Goal: Use online tool/utility: Utilize a website feature to perform a specific function

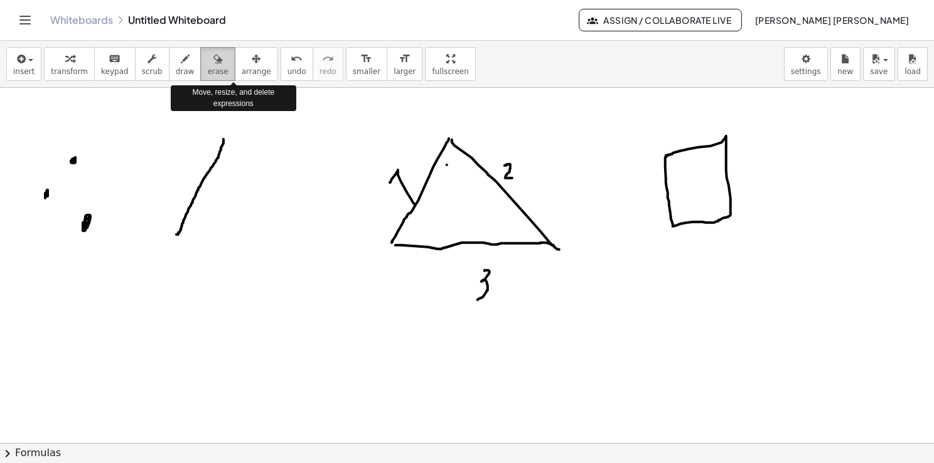
click at [208, 67] on button "erase" at bounding box center [217, 64] width 35 height 34
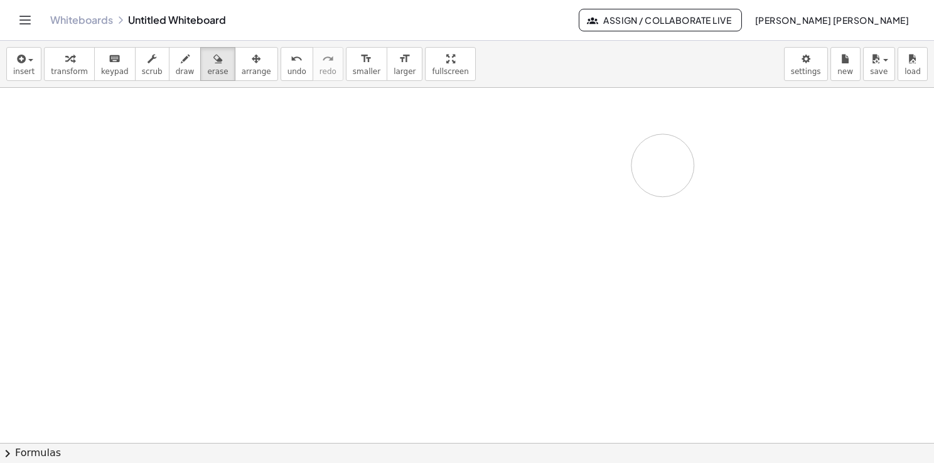
drag, startPoint x: 244, startPoint y: 158, endPoint x: 637, endPoint y: 202, distance: 396.0
click at [638, 200] on div at bounding box center [467, 444] width 934 height 712
click at [176, 67] on span "draw" at bounding box center [185, 71] width 19 height 9
drag, startPoint x: 112, startPoint y: 175, endPoint x: 114, endPoint y: 188, distance: 12.8
click at [114, 187] on div at bounding box center [467, 444] width 934 height 712
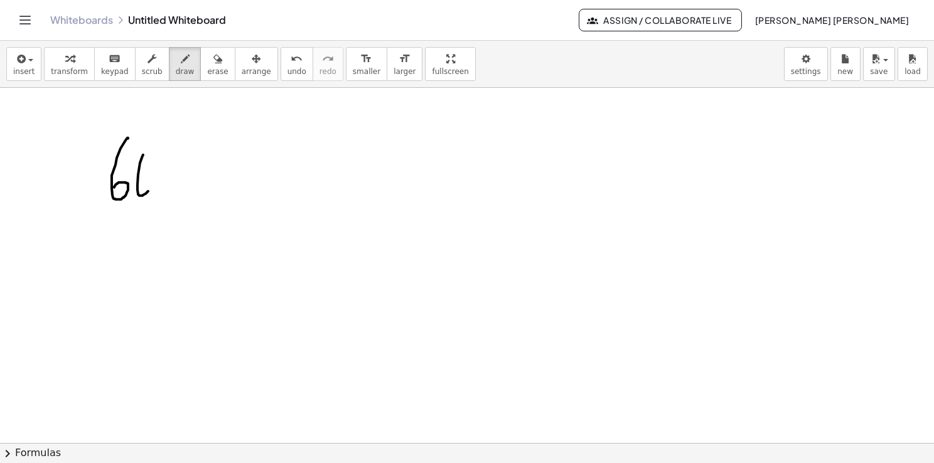
drag, startPoint x: 140, startPoint y: 163, endPoint x: 152, endPoint y: 152, distance: 16.0
click at [152, 152] on div at bounding box center [467, 444] width 934 height 712
drag, startPoint x: 187, startPoint y: 120, endPoint x: 176, endPoint y: 380, distance: 260.7
click at [176, 380] on div at bounding box center [467, 444] width 934 height 712
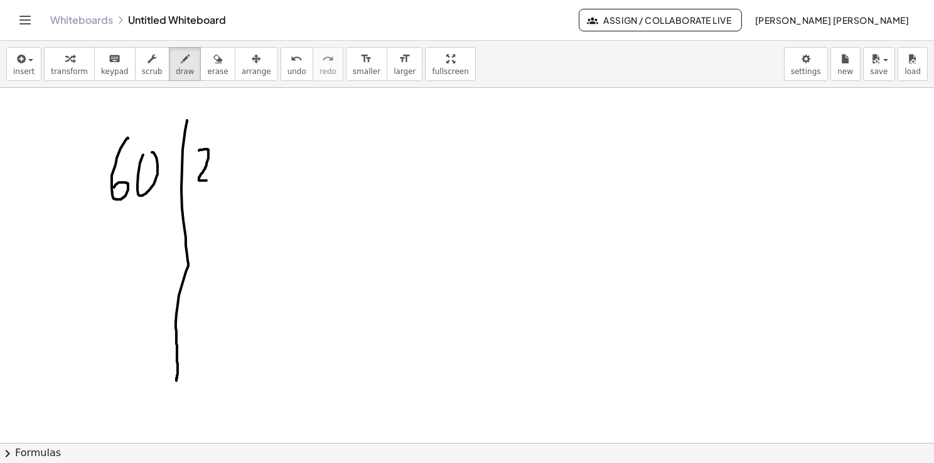
drag, startPoint x: 200, startPoint y: 149, endPoint x: 211, endPoint y: 181, distance: 33.4
click at [210, 180] on div at bounding box center [467, 444] width 934 height 712
drag, startPoint x: 116, startPoint y: 229, endPoint x: 121, endPoint y: 259, distance: 30.7
click at [123, 259] on div at bounding box center [467, 444] width 934 height 712
click at [161, 223] on div at bounding box center [467, 444] width 934 height 712
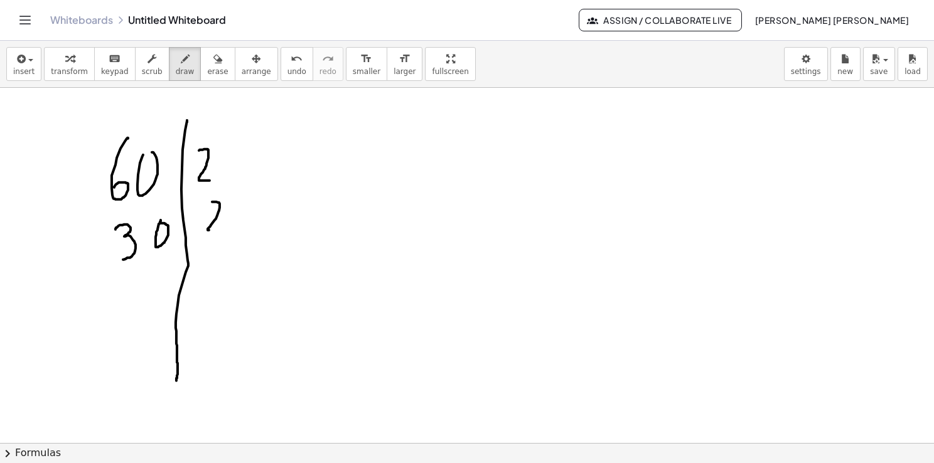
drag, startPoint x: 212, startPoint y: 202, endPoint x: 217, endPoint y: 233, distance: 31.7
click at [217, 233] on div at bounding box center [467, 444] width 934 height 712
drag, startPoint x: 129, startPoint y: 288, endPoint x: 123, endPoint y: 322, distance: 34.4
click at [123, 322] on div at bounding box center [467, 444] width 934 height 712
drag, startPoint x: 157, startPoint y: 290, endPoint x: 148, endPoint y: 316, distance: 27.2
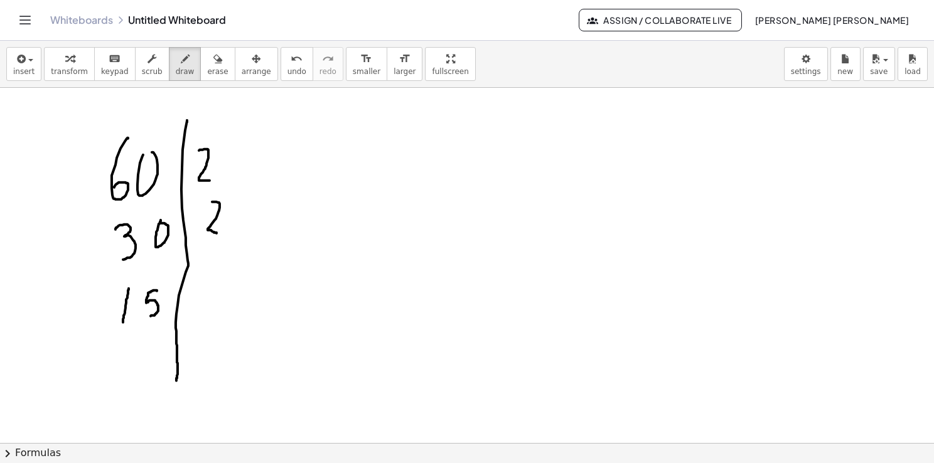
click at [148, 316] on div at bounding box center [467, 444] width 934 height 712
drag, startPoint x: 203, startPoint y: 287, endPoint x: 207, endPoint y: 311, distance: 23.5
click at [208, 311] on div at bounding box center [467, 444] width 934 height 712
drag, startPoint x: 160, startPoint y: 329, endPoint x: 152, endPoint y: 349, distance: 21.7
click at [152, 350] on div at bounding box center [467, 444] width 934 height 712
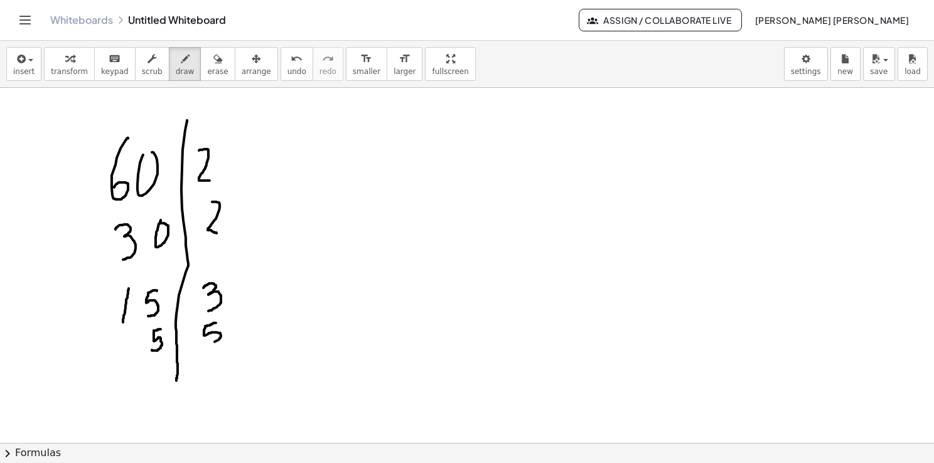
drag, startPoint x: 216, startPoint y: 323, endPoint x: 202, endPoint y: 344, distance: 25.4
click at [202, 344] on div at bounding box center [467, 444] width 934 height 712
drag, startPoint x: 150, startPoint y: 371, endPoint x: 158, endPoint y: 385, distance: 16.3
click at [158, 385] on div at bounding box center [467, 444] width 934 height 712
drag, startPoint x: 149, startPoint y: 389, endPoint x: 164, endPoint y: 385, distance: 16.0
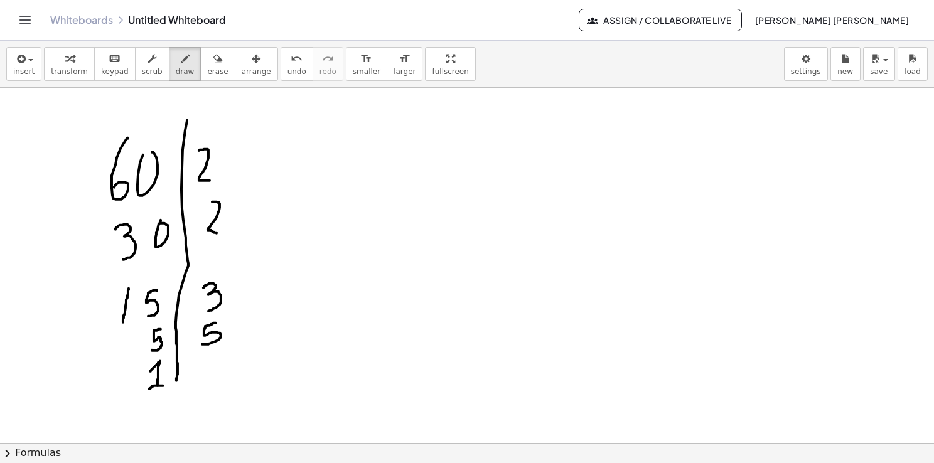
click at [164, 385] on div at bounding box center [467, 444] width 934 height 712
drag, startPoint x: 429, startPoint y: 123, endPoint x: 437, endPoint y: 149, distance: 27.6
click at [437, 149] on div at bounding box center [467, 444] width 934 height 712
drag, startPoint x: 434, startPoint y: 137, endPoint x: 446, endPoint y: 136, distance: 11.5
click at [443, 135] on div at bounding box center [467, 444] width 934 height 712
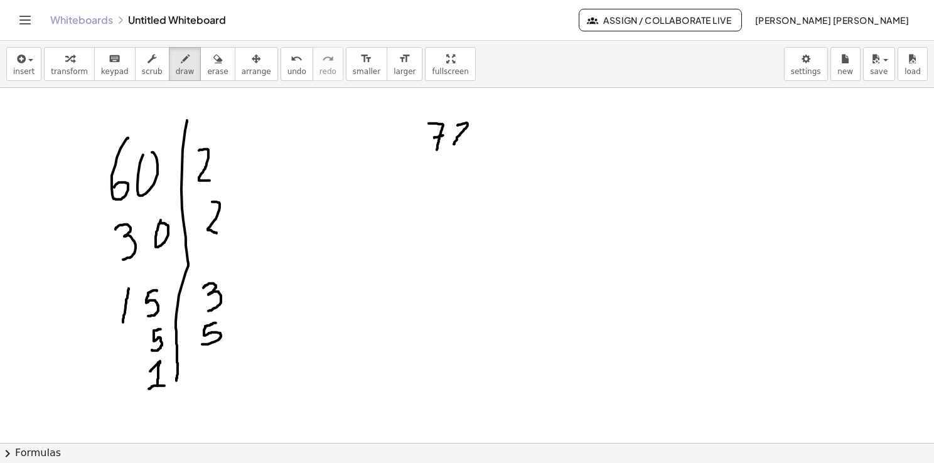
drag, startPoint x: 458, startPoint y: 125, endPoint x: 468, endPoint y: 147, distance: 24.2
click at [468, 147] on div at bounding box center [467, 444] width 934 height 712
drag, startPoint x: 520, startPoint y: 100, endPoint x: 540, endPoint y: 303, distance: 203.2
click at [540, 303] on div at bounding box center [467, 444] width 934 height 712
drag, startPoint x: 539, startPoint y: 119, endPoint x: 551, endPoint y: 141, distance: 25.0
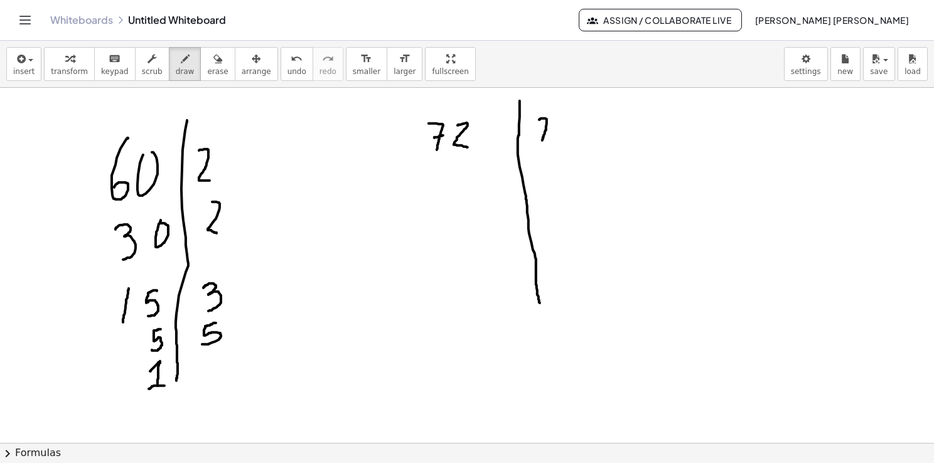
click at [551, 141] on div at bounding box center [467, 444] width 934 height 712
drag, startPoint x: 448, startPoint y: 176, endPoint x: 451, endPoint y: 203, distance: 27.8
click at [452, 203] on div at bounding box center [467, 444] width 934 height 712
drag, startPoint x: 482, startPoint y: 172, endPoint x: 467, endPoint y: 195, distance: 27.7
click at [467, 195] on div at bounding box center [467, 444] width 934 height 712
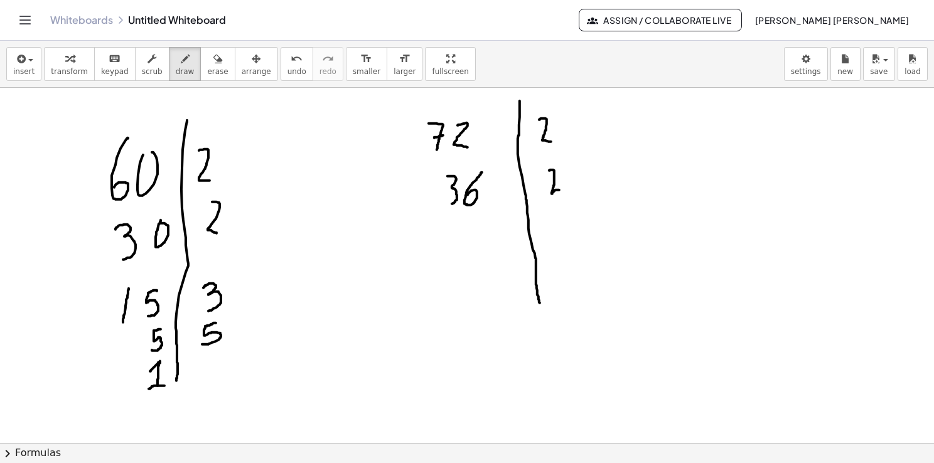
drag, startPoint x: 550, startPoint y: 170, endPoint x: 561, endPoint y: 188, distance: 21.4
click at [560, 190] on div at bounding box center [467, 444] width 934 height 712
drag, startPoint x: 741, startPoint y: 114, endPoint x: 741, endPoint y: 136, distance: 21.3
click at [742, 136] on div at bounding box center [467, 444] width 934 height 712
drag, startPoint x: 765, startPoint y: 110, endPoint x: 765, endPoint y: 131, distance: 20.1
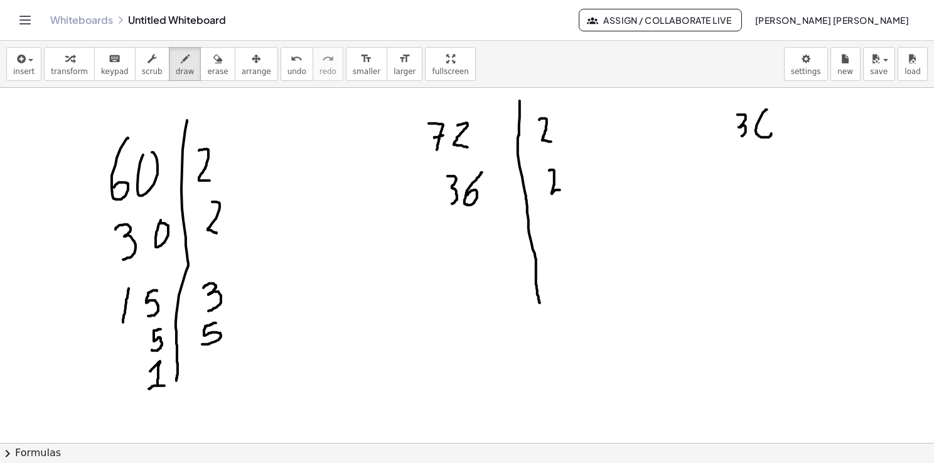
click at [767, 129] on div at bounding box center [467, 444] width 934 height 712
drag, startPoint x: 807, startPoint y: 113, endPoint x: 856, endPoint y: 132, distance: 52.5
click at [856, 133] on div at bounding box center [467, 444] width 934 height 712
drag, startPoint x: 832, startPoint y: 113, endPoint x: 837, endPoint y: 127, distance: 15.5
click at [837, 127] on div at bounding box center [467, 444] width 934 height 712
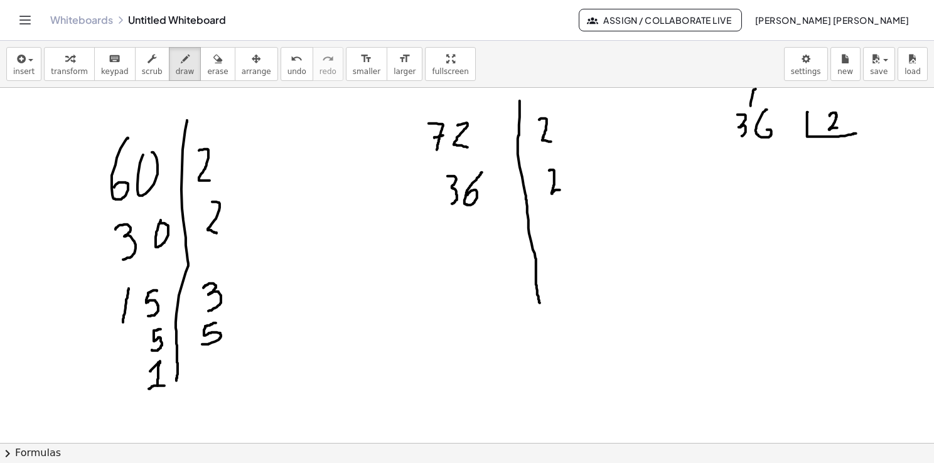
drag, startPoint x: 756, startPoint y: 89, endPoint x: 751, endPoint y: 107, distance: 18.9
click at [751, 107] on div at bounding box center [467, 444] width 934 height 712
drag, startPoint x: 819, startPoint y: 150, endPoint x: 825, endPoint y: 164, distance: 15.7
click at [825, 164] on div at bounding box center [467, 444] width 934 height 712
drag, startPoint x: 736, startPoint y: 154, endPoint x: 743, endPoint y: 160, distance: 8.9
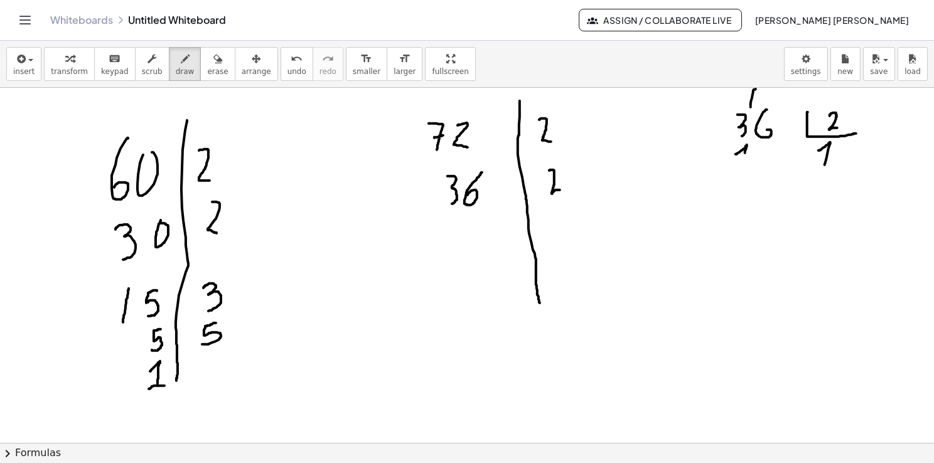
click at [743, 160] on div at bounding box center [467, 444] width 934 height 712
drag, startPoint x: 761, startPoint y: 147, endPoint x: 760, endPoint y: 159, distance: 12.6
click at [758, 159] on div at bounding box center [467, 444] width 934 height 712
click at [848, 138] on div at bounding box center [467, 444] width 934 height 712
click at [766, 172] on div at bounding box center [467, 444] width 934 height 712
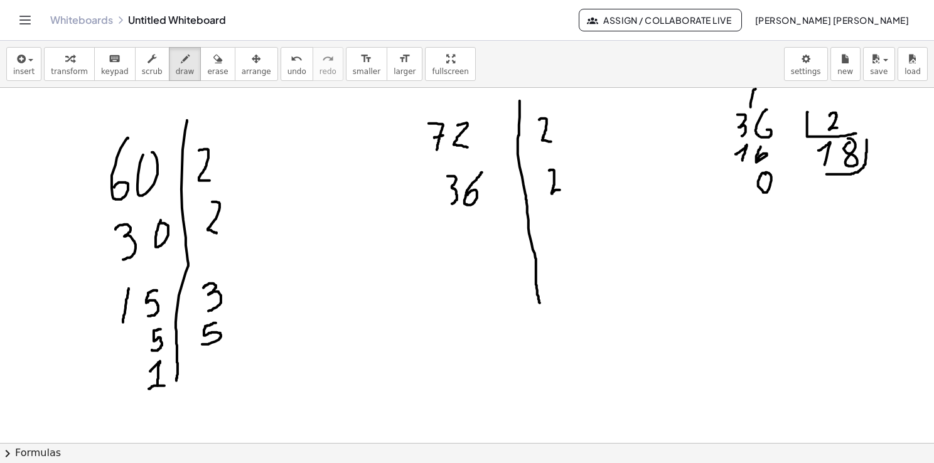
drag, startPoint x: 828, startPoint y: 174, endPoint x: 867, endPoint y: 137, distance: 53.3
click at [867, 137] on div at bounding box center [467, 444] width 934 height 712
drag, startPoint x: 462, startPoint y: 231, endPoint x: 459, endPoint y: 252, distance: 21.5
click at [459, 252] on div at bounding box center [467, 444] width 934 height 712
click at [487, 232] on div at bounding box center [467, 444] width 934 height 712
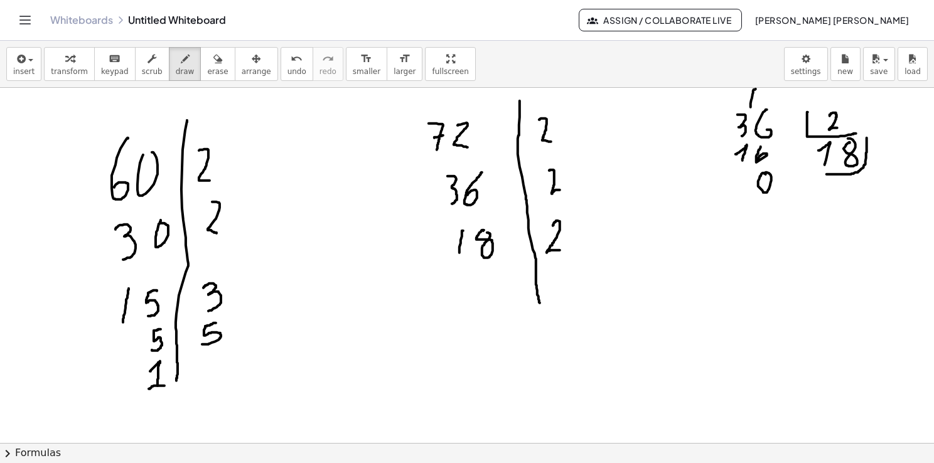
drag, startPoint x: 553, startPoint y: 225, endPoint x: 560, endPoint y: 250, distance: 26.0
click at [560, 250] on div at bounding box center [467, 444] width 934 height 712
drag, startPoint x: 502, startPoint y: 282, endPoint x: 502, endPoint y: 311, distance: 28.9
click at [502, 311] on div at bounding box center [467, 444] width 934 height 712
drag, startPoint x: 559, startPoint y: 279, endPoint x: 562, endPoint y: 303, distance: 24.1
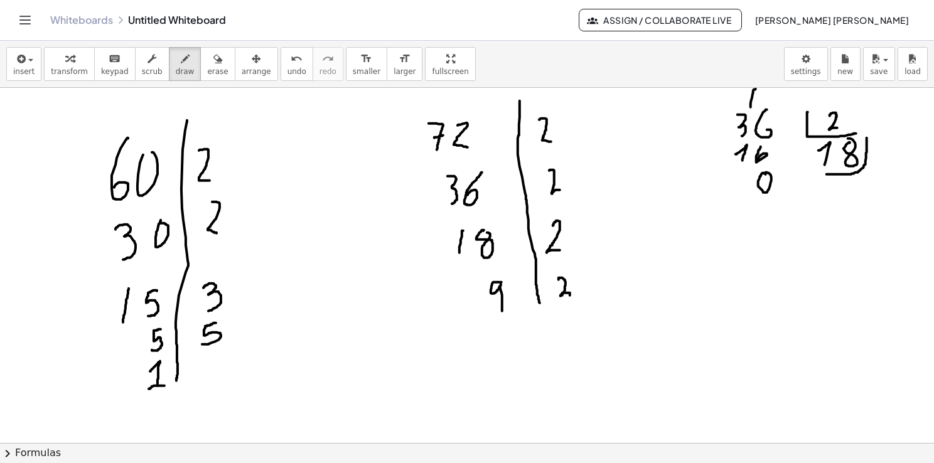
click at [562, 303] on div at bounding box center [467, 444] width 934 height 712
drag, startPoint x: 535, startPoint y: 299, endPoint x: 540, endPoint y: 368, distance: 69.2
click at [540, 368] on div at bounding box center [467, 444] width 934 height 712
drag, startPoint x: 502, startPoint y: 325, endPoint x: 497, endPoint y: 347, distance: 21.9
click at [498, 347] on div at bounding box center [467, 444] width 934 height 712
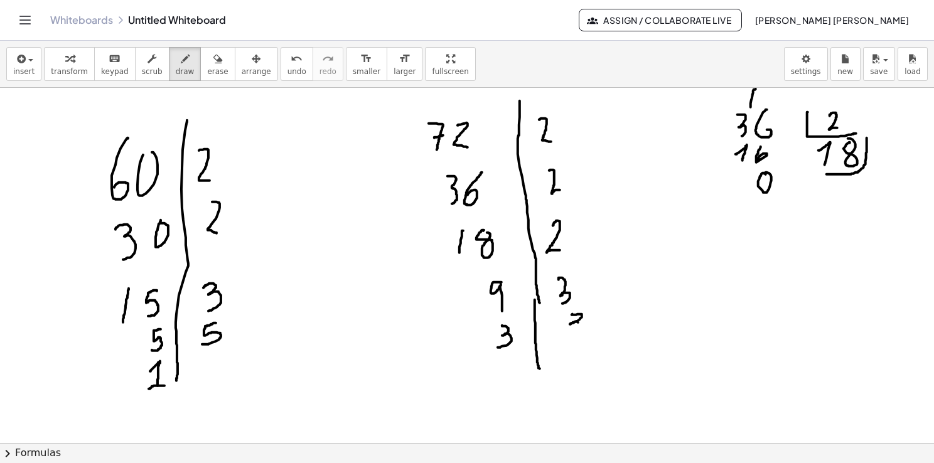
drag, startPoint x: 572, startPoint y: 314, endPoint x: 565, endPoint y: 343, distance: 29.1
click at [565, 343] on div at bounding box center [467, 444] width 934 height 712
drag, startPoint x: 505, startPoint y: 367, endPoint x: 514, endPoint y: 377, distance: 13.3
click at [514, 377] on div at bounding box center [467, 444] width 934 height 712
drag, startPoint x: 505, startPoint y: 383, endPoint x: 519, endPoint y: 380, distance: 14.2
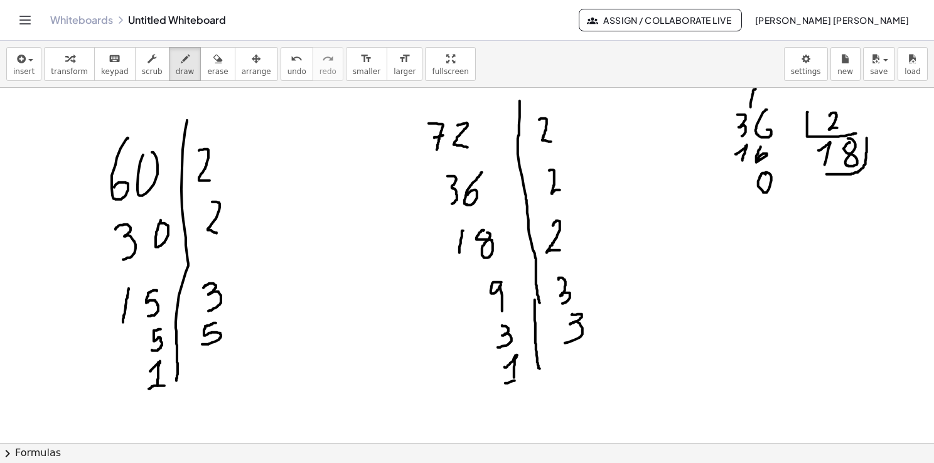
click at [519, 380] on div at bounding box center [467, 444] width 934 height 712
drag, startPoint x: 220, startPoint y: 387, endPoint x: 230, endPoint y: 401, distance: 17.6
click at [230, 401] on div at bounding box center [467, 444] width 934 height 712
drag, startPoint x: 239, startPoint y: 365, endPoint x: 243, endPoint y: 377, distance: 12.7
click at [242, 377] on div at bounding box center [467, 444] width 934 height 712
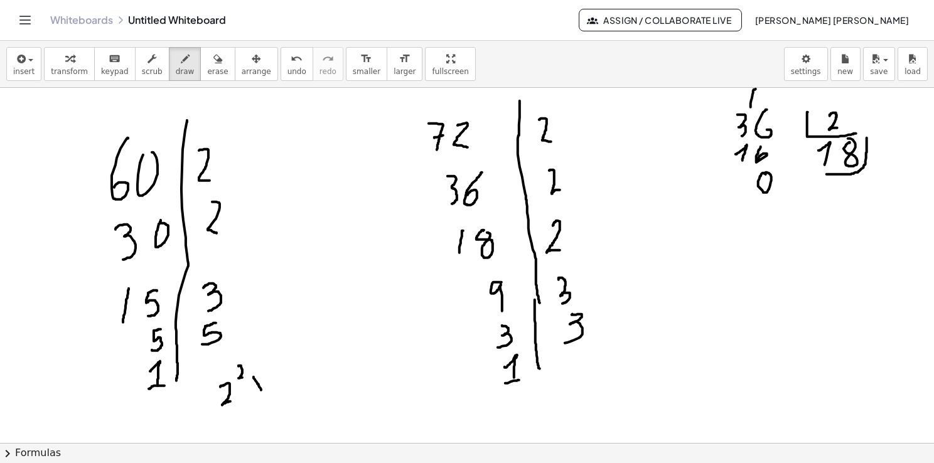
drag, startPoint x: 254, startPoint y: 377, endPoint x: 263, endPoint y: 392, distance: 18.3
click at [262, 392] on div at bounding box center [467, 444] width 934 height 712
drag, startPoint x: 251, startPoint y: 394, endPoint x: 264, endPoint y: 377, distance: 21.5
click at [264, 377] on div at bounding box center [467, 444] width 934 height 712
drag, startPoint x: 278, startPoint y: 371, endPoint x: 281, endPoint y: 388, distance: 17.1
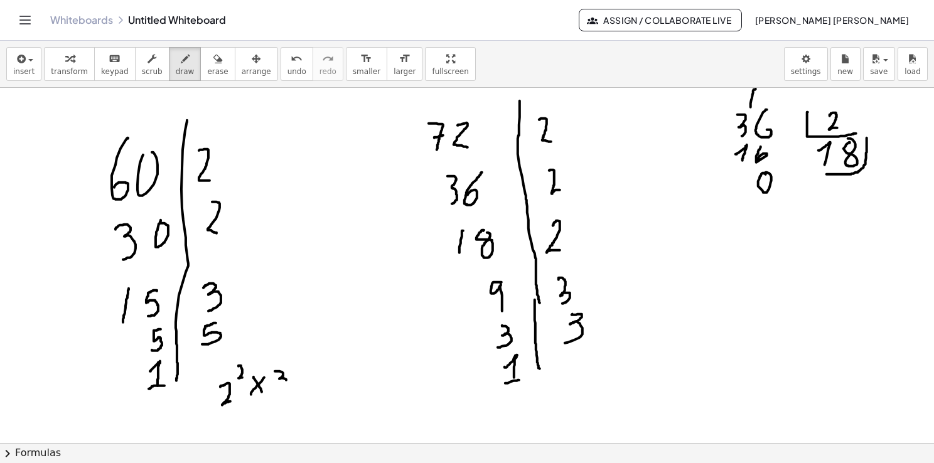
click at [282, 388] on div at bounding box center [467, 444] width 934 height 712
drag, startPoint x: 296, startPoint y: 378, endPoint x: 310, endPoint y: 387, distance: 17.2
click at [310, 387] on div at bounding box center [467, 444] width 934 height 712
drag, startPoint x: 300, startPoint y: 387, endPoint x: 310, endPoint y: 373, distance: 17.6
click at [310, 373] on div at bounding box center [467, 444] width 934 height 712
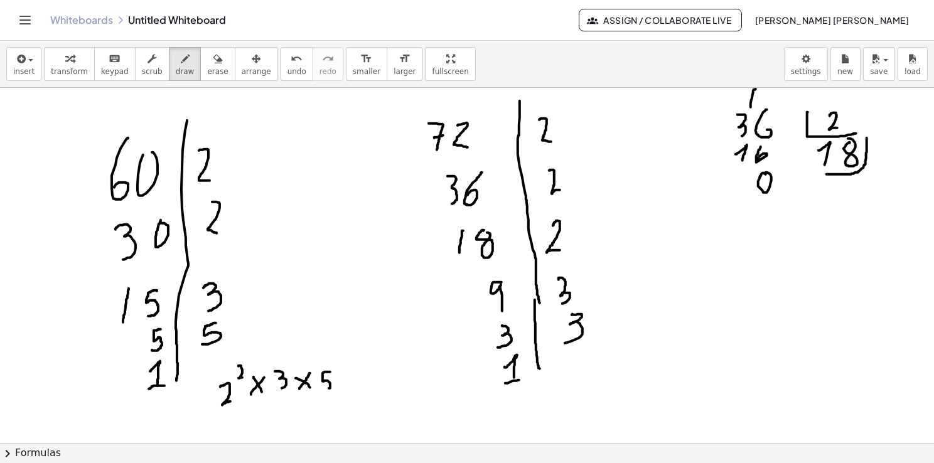
drag, startPoint x: 330, startPoint y: 372, endPoint x: 322, endPoint y: 390, distance: 20.5
click at [322, 390] on div at bounding box center [467, 444] width 934 height 712
drag, startPoint x: 601, startPoint y: 398, endPoint x: 618, endPoint y: 418, distance: 26.3
click at [618, 418] on div at bounding box center [467, 444] width 934 height 712
drag, startPoint x: 610, startPoint y: 369, endPoint x: 613, endPoint y: 384, distance: 14.7
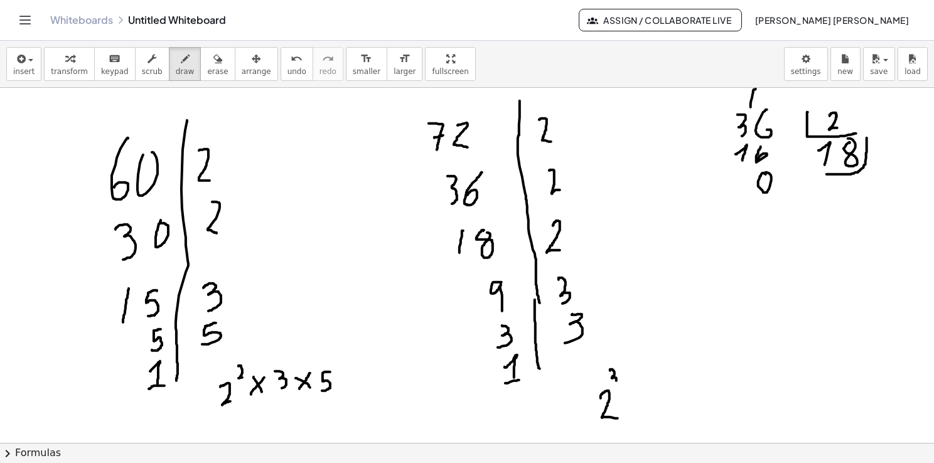
click at [613, 384] on div at bounding box center [467, 444] width 934 height 712
drag, startPoint x: 628, startPoint y: 390, endPoint x: 645, endPoint y: 415, distance: 30.1
click at [645, 414] on div at bounding box center [467, 444] width 934 height 712
click at [643, 389] on div at bounding box center [467, 444] width 934 height 712
drag, startPoint x: 655, startPoint y: 383, endPoint x: 658, endPoint y: 406, distance: 23.4
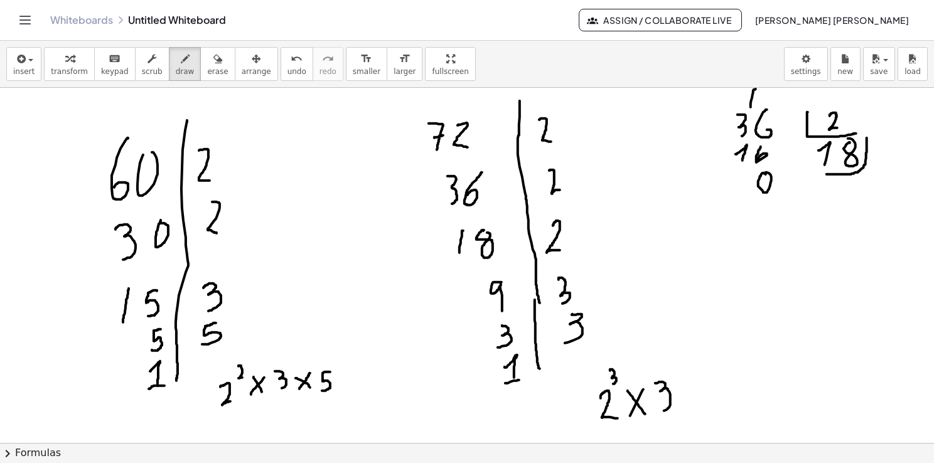
click at [660, 411] on div at bounding box center [467, 444] width 934 height 712
drag, startPoint x: 668, startPoint y: 363, endPoint x: 678, endPoint y: 373, distance: 14.2
click at [677, 373] on div at bounding box center [467, 444] width 934 height 712
click at [21, 73] on span "insert" at bounding box center [23, 71] width 21 height 9
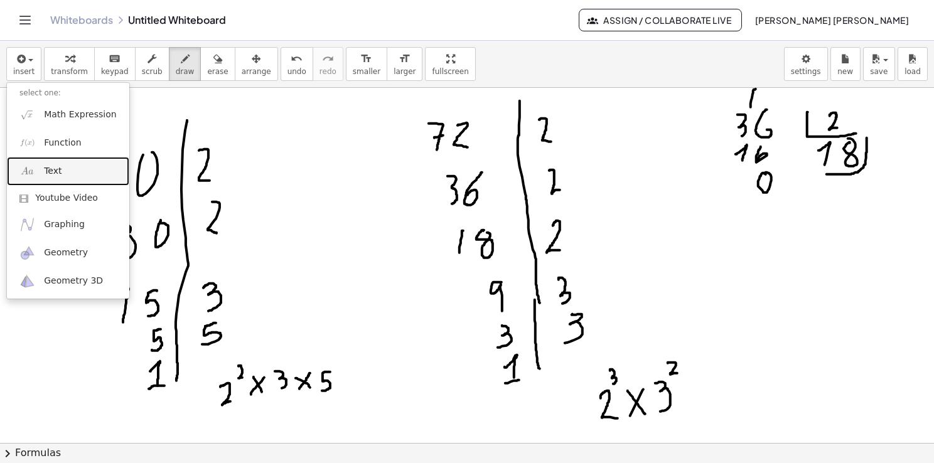
click at [79, 171] on link "Text" at bounding box center [68, 171] width 122 height 28
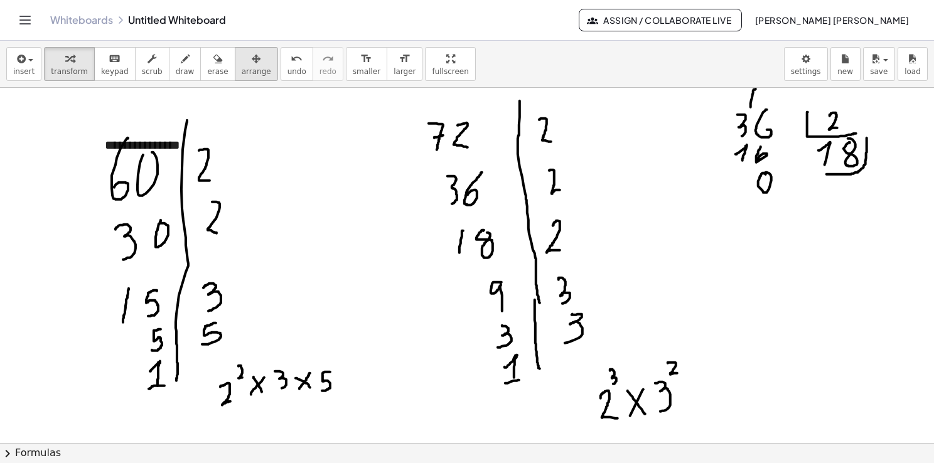
click at [242, 67] on span "arrange" at bounding box center [257, 71] width 30 height 9
click at [178, 73] on button "draw" at bounding box center [185, 64] width 33 height 34
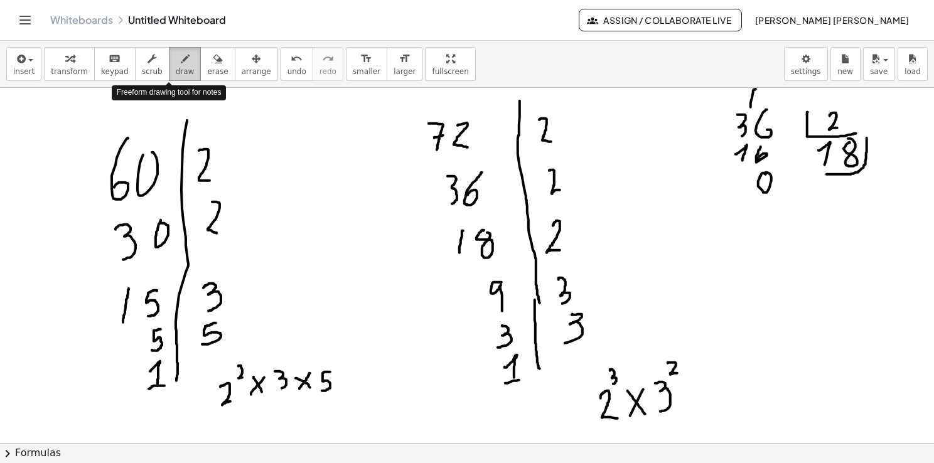
click at [176, 71] on span "draw" at bounding box center [185, 71] width 19 height 9
drag, startPoint x: 230, startPoint y: 418, endPoint x: 257, endPoint y: 412, distance: 27.7
click at [257, 412] on div at bounding box center [467, 444] width 934 height 712
drag, startPoint x: 612, startPoint y: 430, endPoint x: 645, endPoint y: 428, distance: 33.3
click at [645, 428] on div at bounding box center [467, 444] width 934 height 712
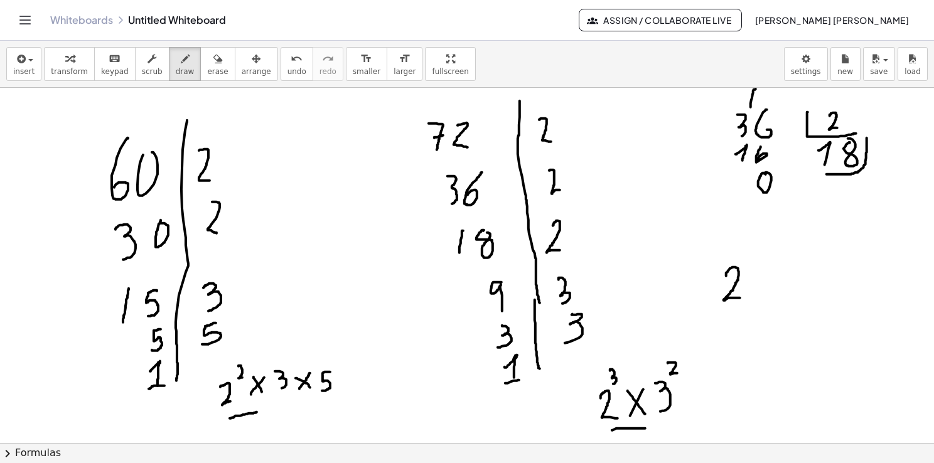
drag, startPoint x: 726, startPoint y: 276, endPoint x: 741, endPoint y: 298, distance: 26.6
click at [741, 298] on div at bounding box center [467, 444] width 934 height 712
drag, startPoint x: 237, startPoint y: 380, endPoint x: 237, endPoint y: 364, distance: 16.3
click at [237, 364] on div at bounding box center [467, 444] width 934 height 712
click at [605, 380] on div at bounding box center [467, 444] width 934 height 712
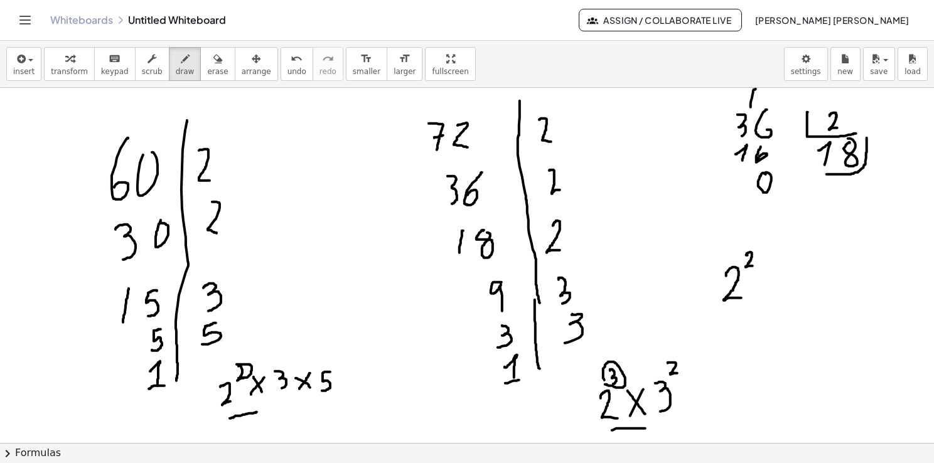
drag, startPoint x: 746, startPoint y: 255, endPoint x: 753, endPoint y: 266, distance: 12.4
click at [753, 266] on div at bounding box center [467, 444] width 934 height 712
drag, startPoint x: 768, startPoint y: 276, endPoint x: 781, endPoint y: 291, distance: 19.6
click at [780, 291] on div at bounding box center [467, 444] width 934 height 712
drag, startPoint x: 778, startPoint y: 272, endPoint x: 767, endPoint y: 291, distance: 21.4
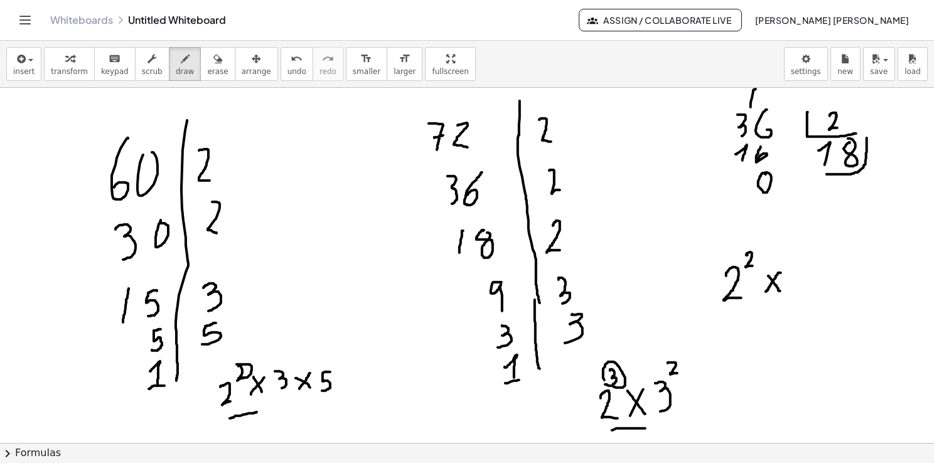
click at [766, 292] on div at bounding box center [467, 444] width 934 height 712
drag, startPoint x: 277, startPoint y: 403, endPoint x: 290, endPoint y: 403, distance: 12.6
click at [290, 403] on div at bounding box center [467, 444] width 934 height 712
drag, startPoint x: 669, startPoint y: 426, endPoint x: 685, endPoint y: 425, distance: 16.3
click at [685, 425] on div at bounding box center [467, 444] width 934 height 712
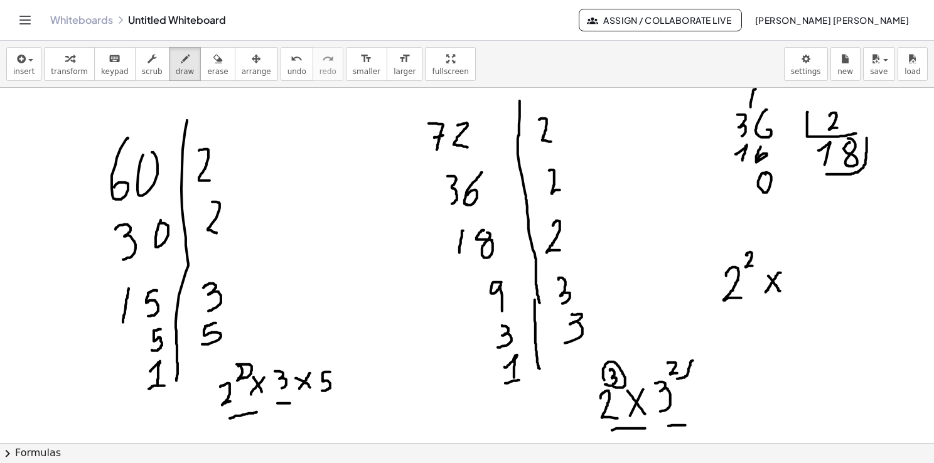
drag, startPoint x: 693, startPoint y: 360, endPoint x: 677, endPoint y: 379, distance: 24.0
click at [677, 379] on div at bounding box center [467, 444] width 934 height 712
drag, startPoint x: 289, startPoint y: 358, endPoint x: 286, endPoint y: 365, distance: 7.6
click at [286, 365] on div at bounding box center [467, 444] width 934 height 712
drag, startPoint x: 803, startPoint y: 270, endPoint x: 806, endPoint y: 288, distance: 18.4
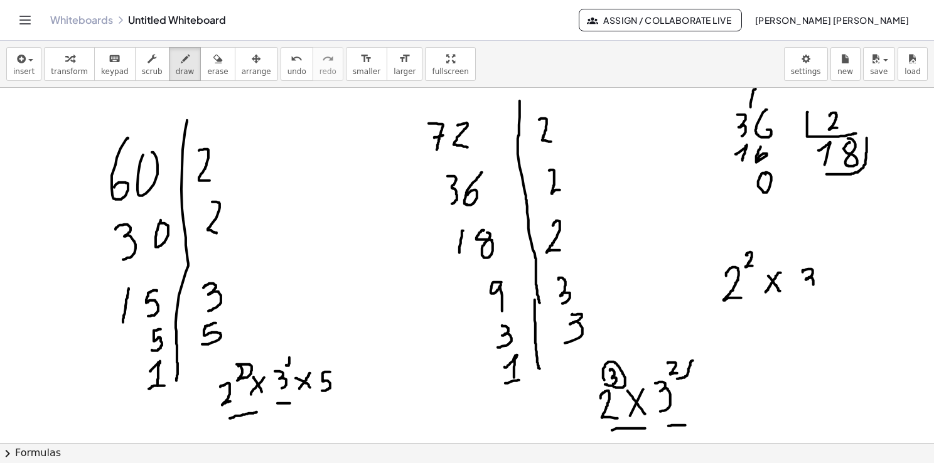
click at [806, 289] on div at bounding box center [467, 444] width 934 height 712
drag, startPoint x: 824, startPoint y: 252, endPoint x: 822, endPoint y: 263, distance: 10.7
click at [822, 263] on div at bounding box center [467, 444] width 934 height 712
drag, startPoint x: 818, startPoint y: 257, endPoint x: 823, endPoint y: 253, distance: 6.7
click at [823, 252] on div at bounding box center [467, 444] width 934 height 712
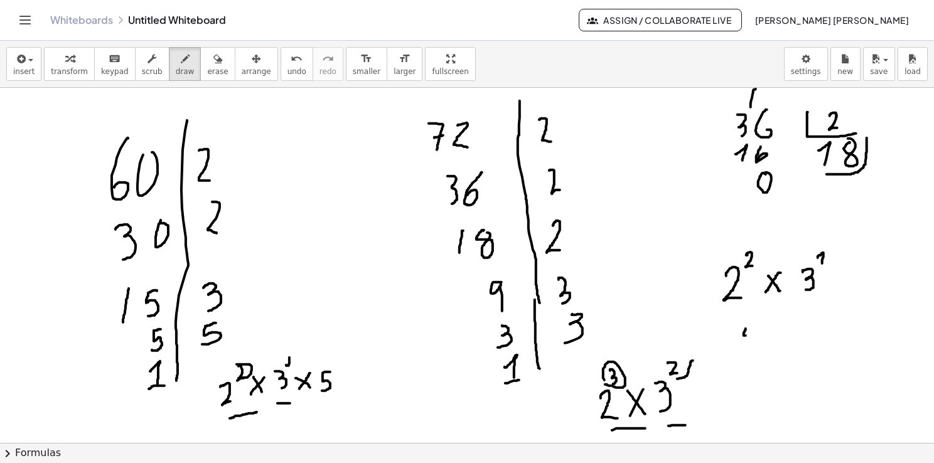
drag, startPoint x: 746, startPoint y: 330, endPoint x: 750, endPoint y: 335, distance: 6.8
click at [750, 335] on div at bounding box center [467, 444] width 934 height 712
drag, startPoint x: 753, startPoint y: 325, endPoint x: 755, endPoint y: 345, distance: 19.5
click at [753, 345] on div at bounding box center [467, 444] width 934 height 712
drag, startPoint x: 768, startPoint y: 328, endPoint x: 785, endPoint y: 344, distance: 23.1
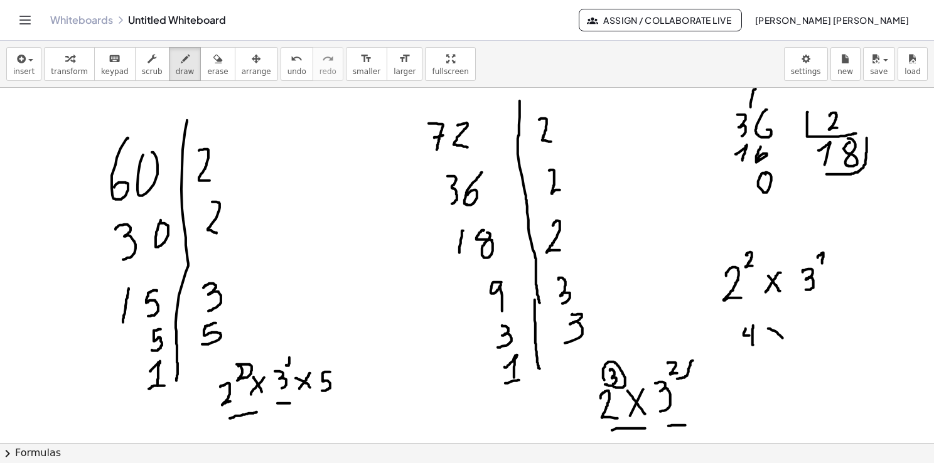
click at [785, 341] on div at bounding box center [467, 444] width 934 height 712
drag, startPoint x: 776, startPoint y: 341, endPoint x: 785, endPoint y: 324, distance: 19.4
click at [785, 325] on div at bounding box center [467, 444] width 934 height 712
drag, startPoint x: 799, startPoint y: 323, endPoint x: 794, endPoint y: 341, distance: 18.9
click at [798, 343] on div at bounding box center [467, 444] width 934 height 712
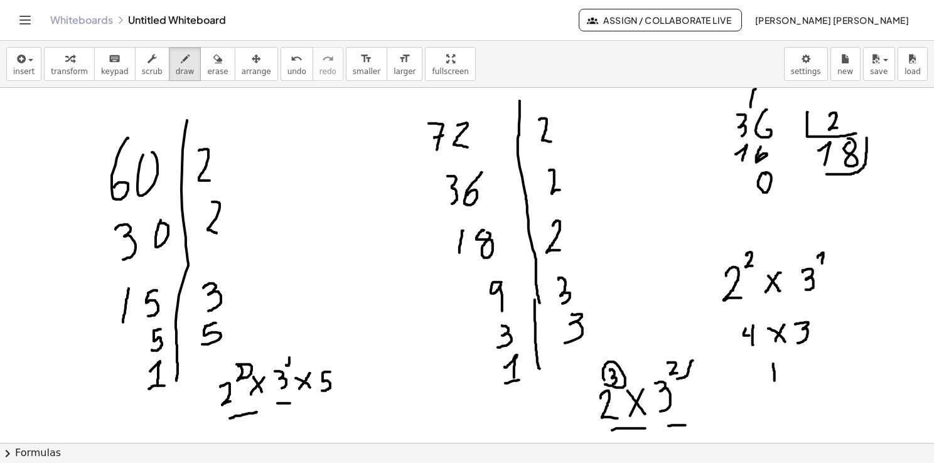
drag, startPoint x: 773, startPoint y: 363, endPoint x: 775, endPoint y: 383, distance: 19.5
click at [775, 383] on div at bounding box center [467, 444] width 934 height 712
drag, startPoint x: 780, startPoint y: 369, endPoint x: 791, endPoint y: 380, distance: 15.1
click at [791, 380] on div at bounding box center [467, 444] width 934 height 712
drag, startPoint x: 761, startPoint y: 406, endPoint x: 788, endPoint y: 422, distance: 31.5
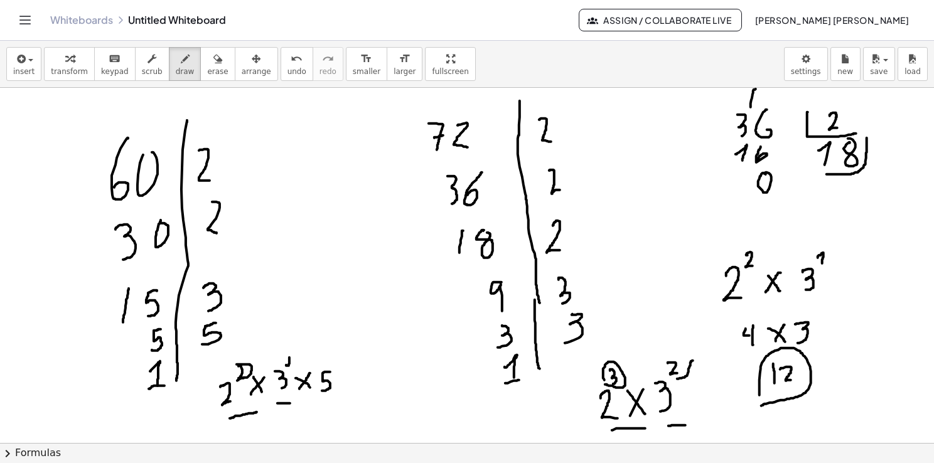
click at [769, 414] on div at bounding box center [467, 444] width 934 height 712
